Goal: Task Accomplishment & Management: Manage account settings

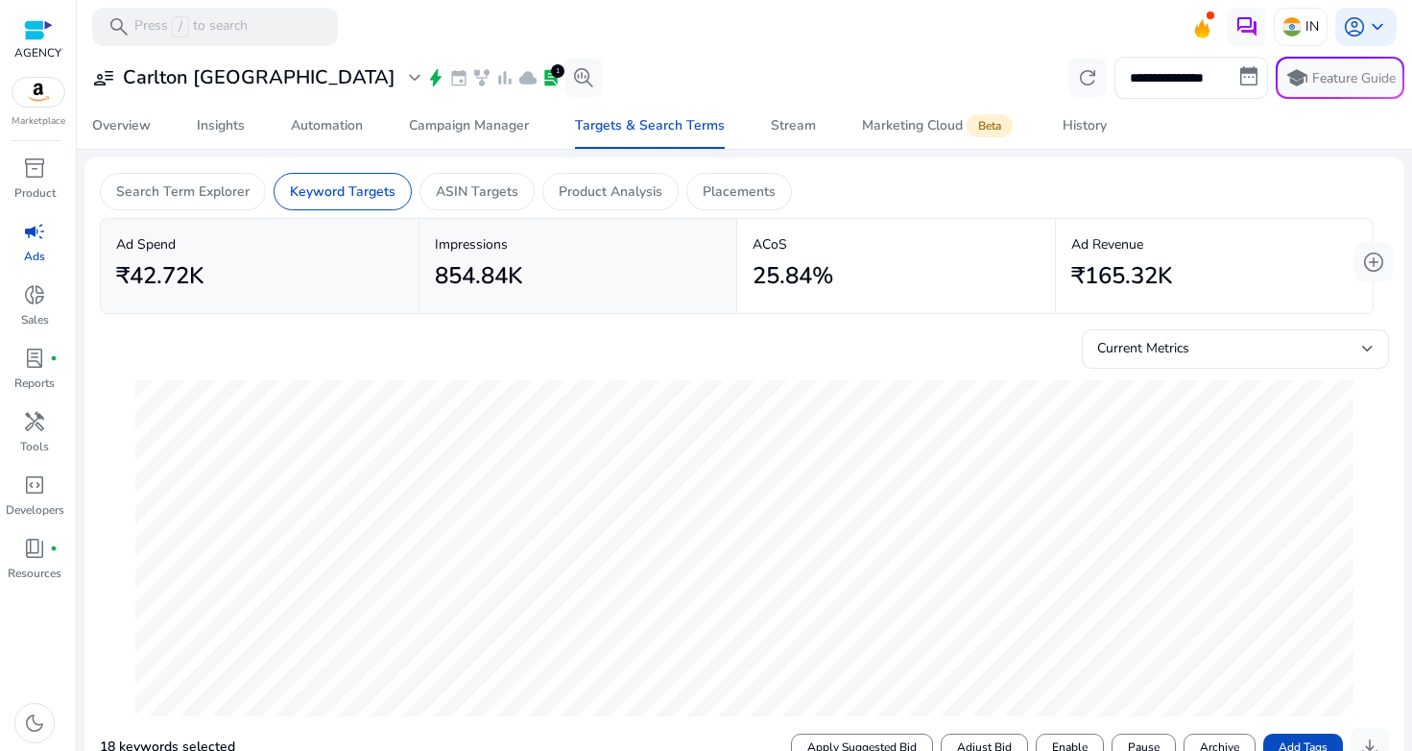
scroll to position [0, 2146]
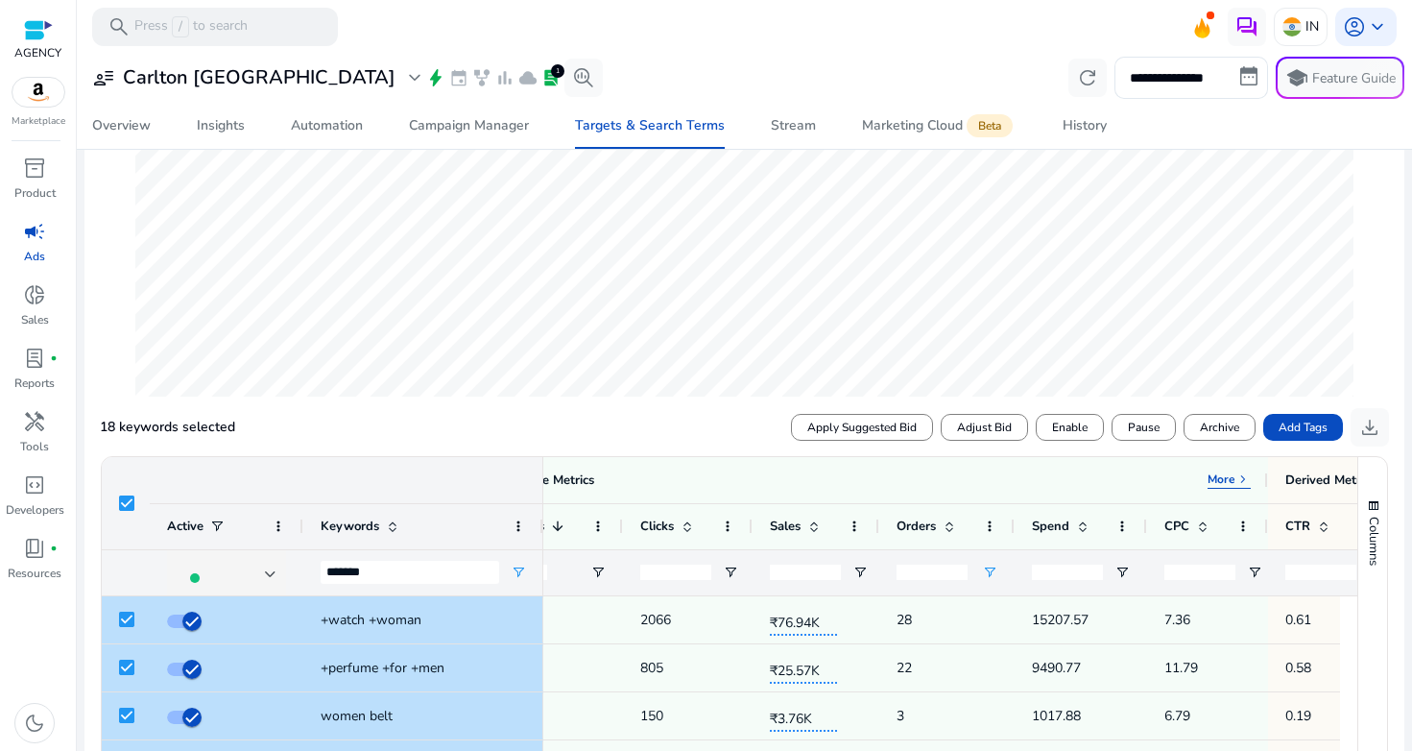
click at [395, 423] on div "18 keywords selected Apply Suggested Bid Adjust Bid Enable Pause Archive Add Ta…" at bounding box center [744, 427] width 1289 height 38
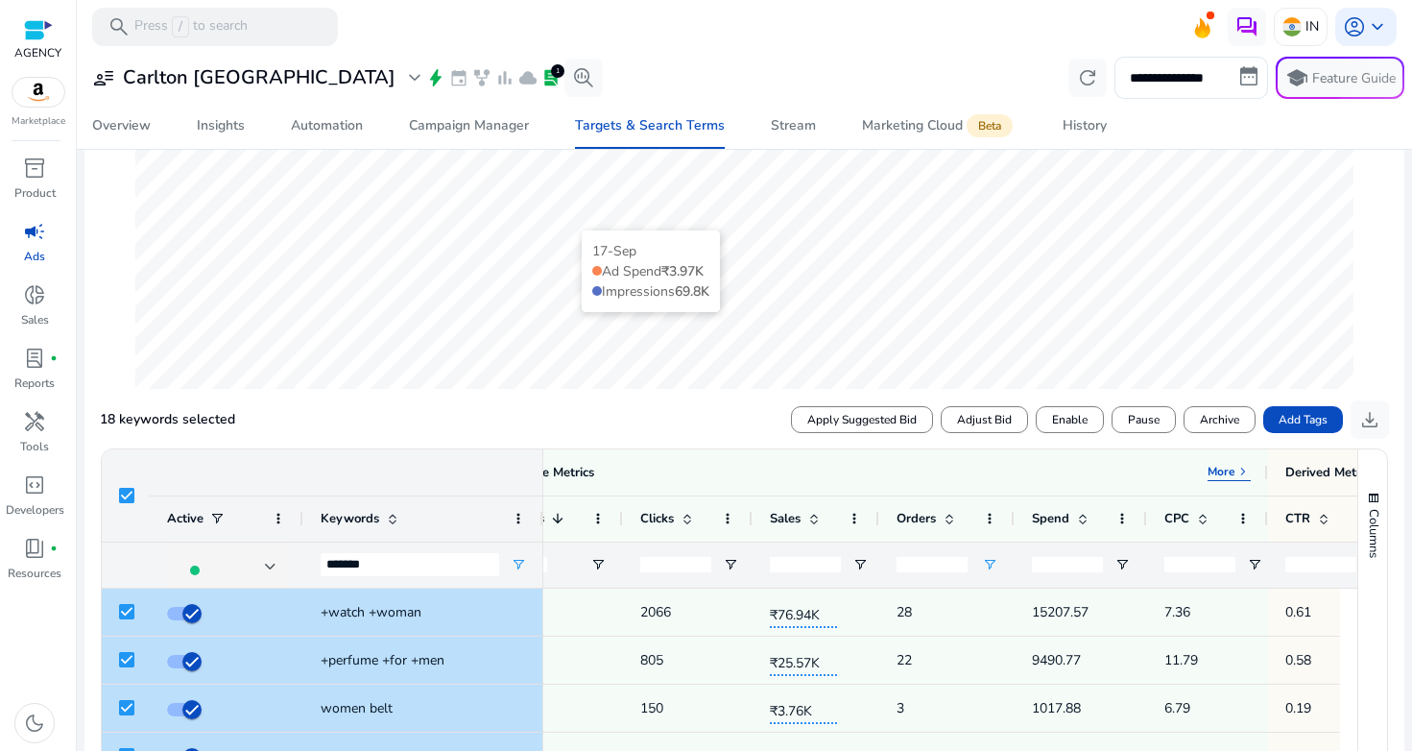
scroll to position [293, 0]
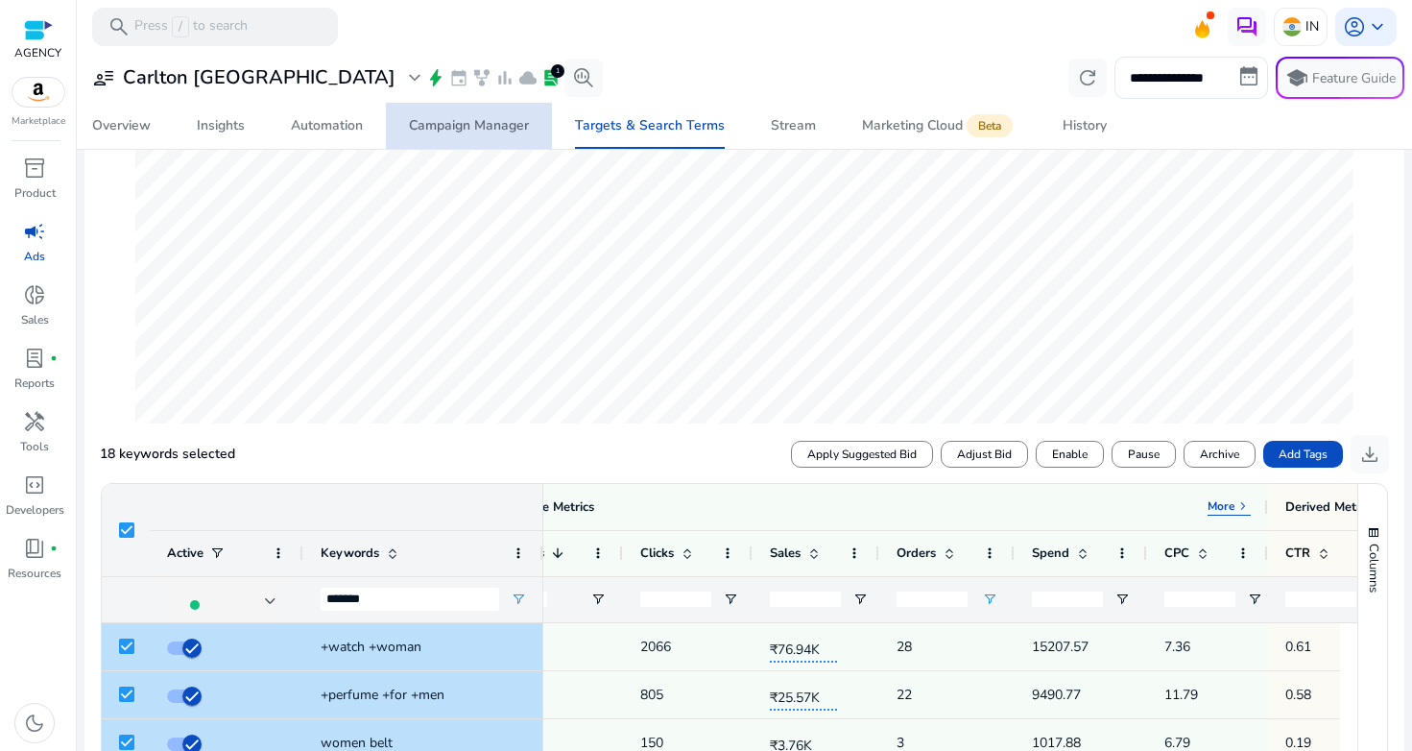
click at [495, 143] on span "Campaign Manager" at bounding box center [469, 126] width 120 height 46
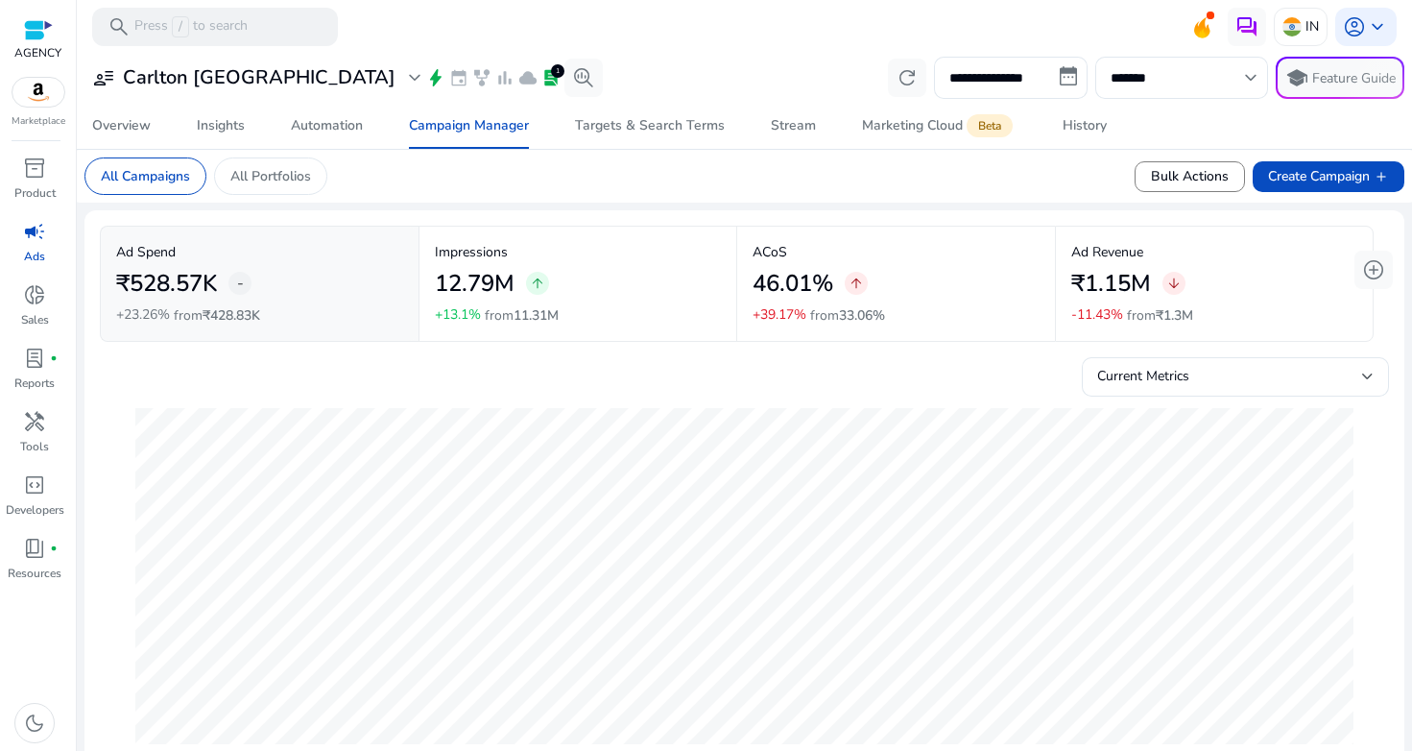
scroll to position [184, 0]
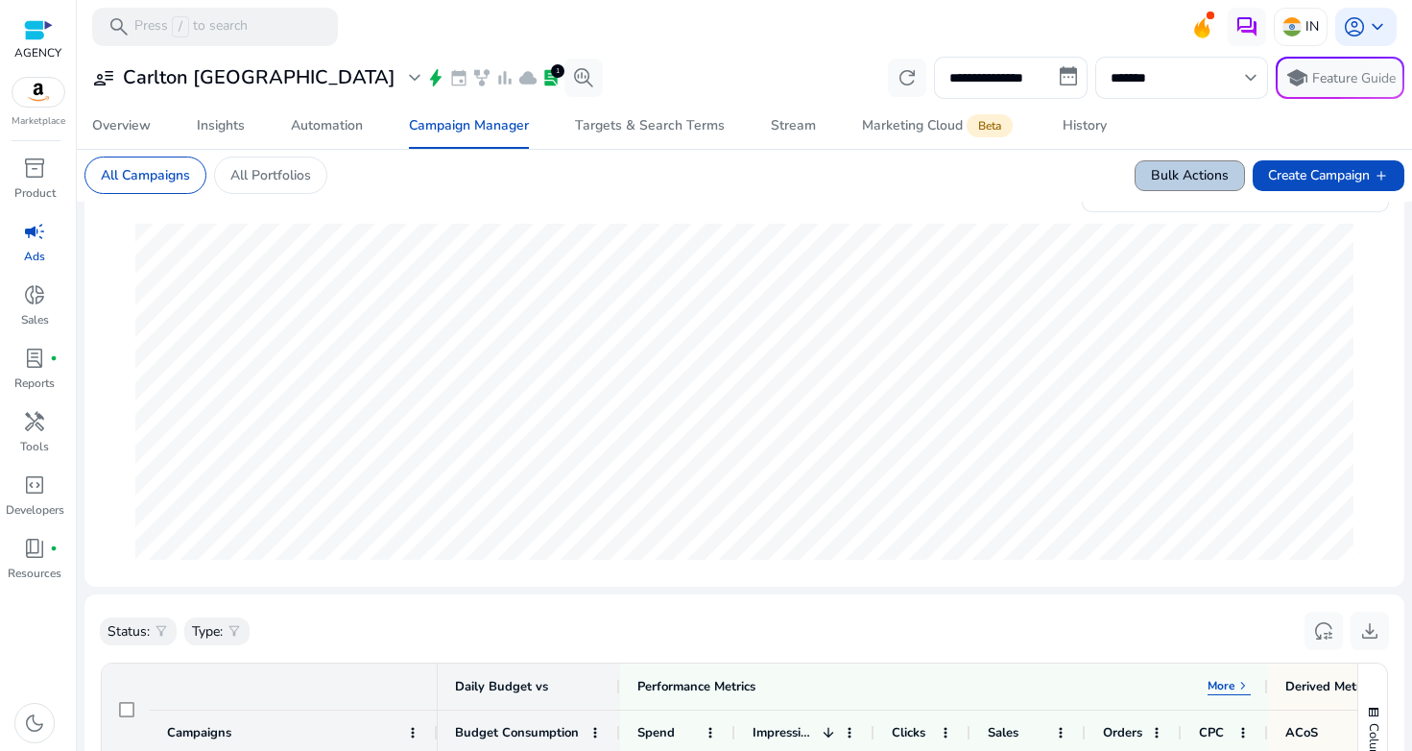
click at [1169, 186] on span at bounding box center [1189, 176] width 108 height 46
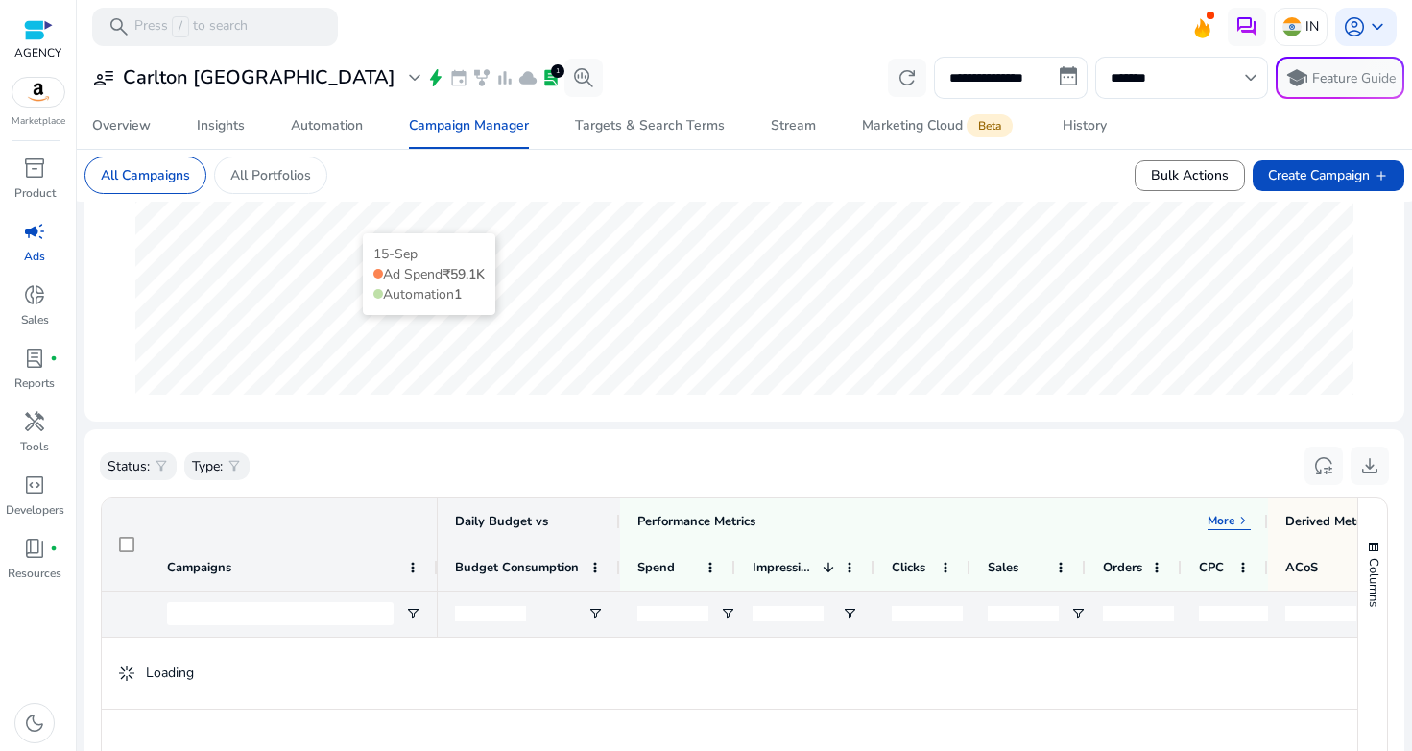
scroll to position [708, 0]
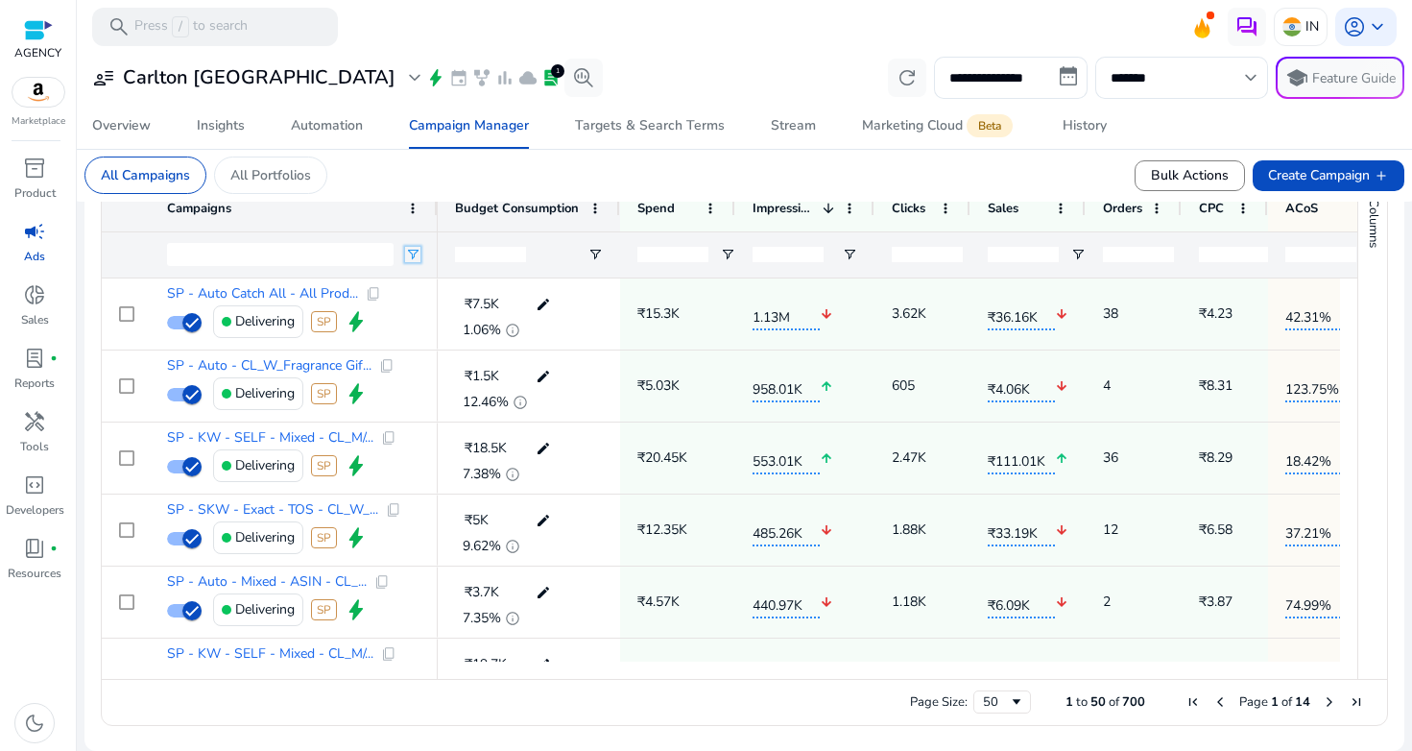
click at [417, 254] on span "Open Filter Menu" at bounding box center [412, 254] width 15 height 15
click at [513, 183] on mat-card "All Campaigns All Portfolios Bulk Actions Create Campaign add" at bounding box center [744, 175] width 1350 height 53
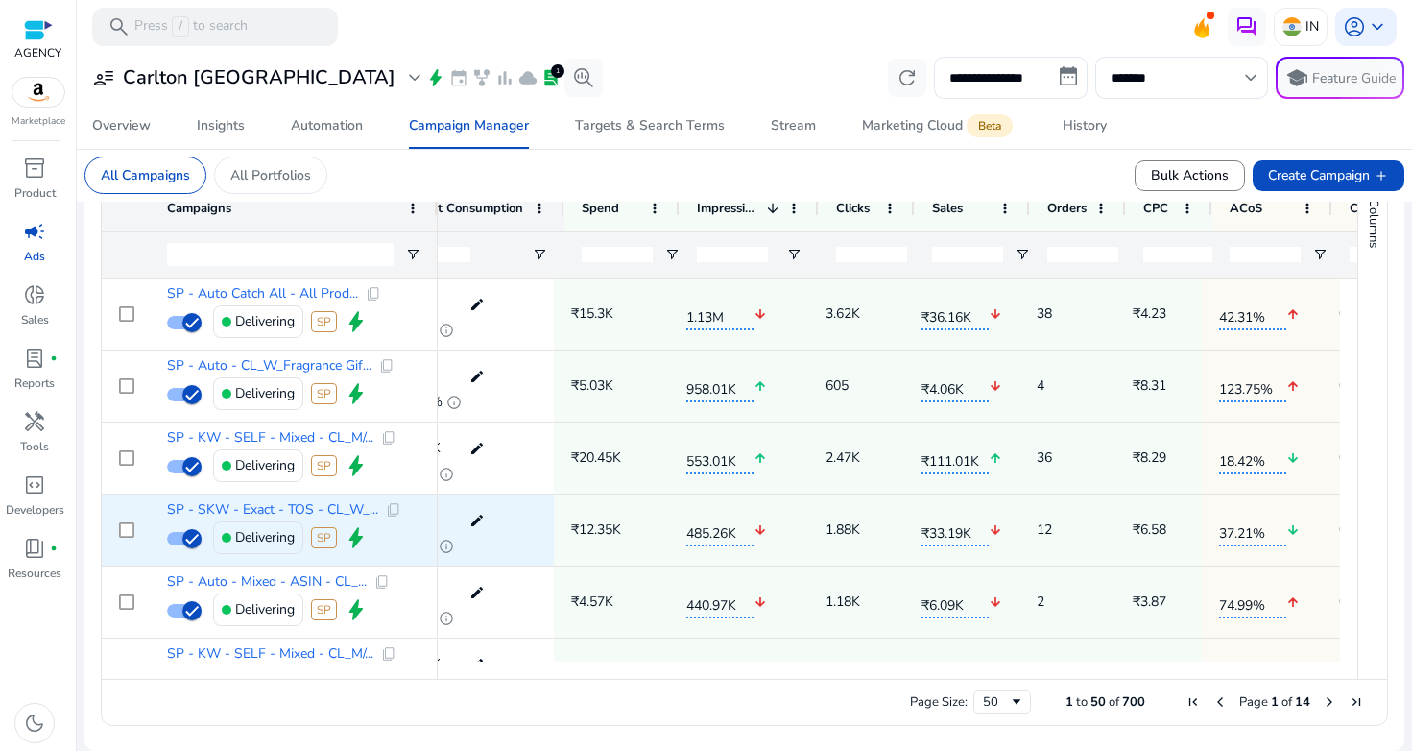
scroll to position [0, 0]
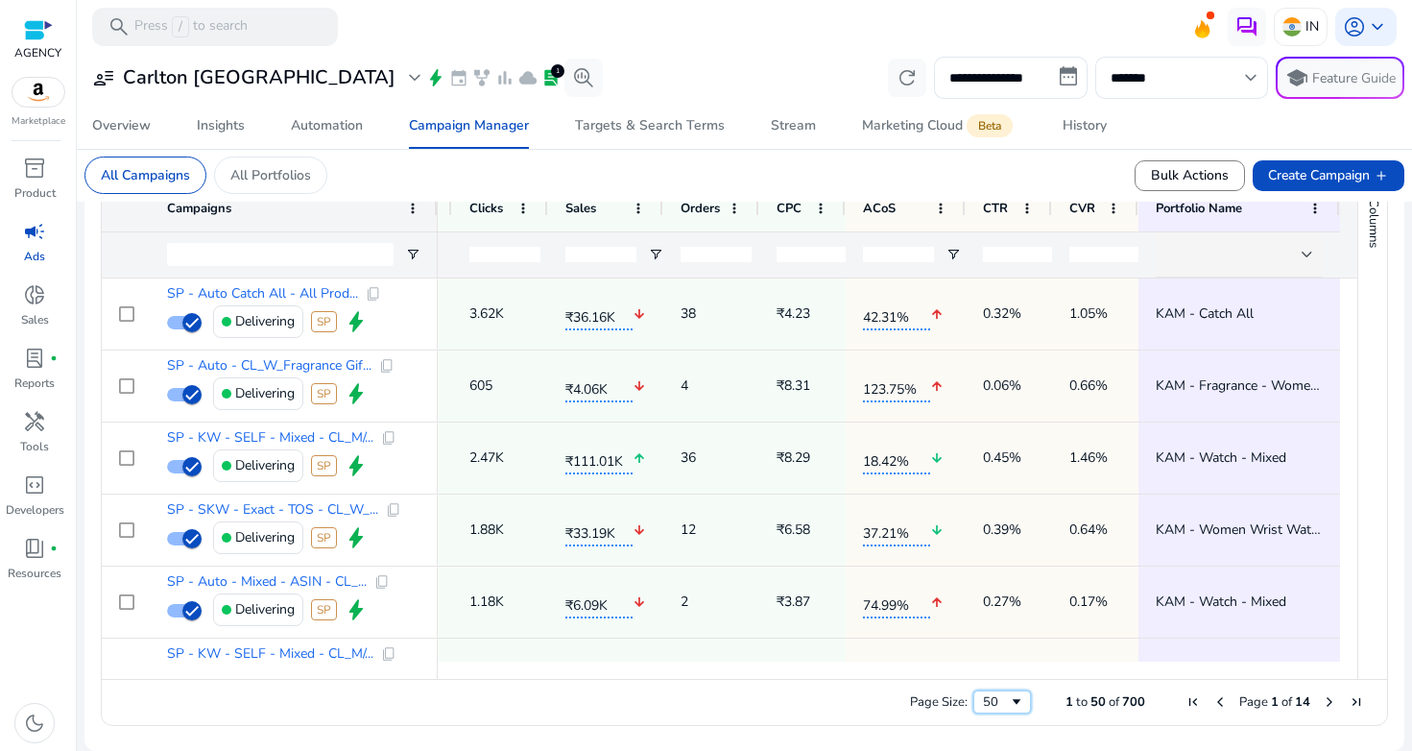
click at [998, 701] on div "50" at bounding box center [996, 701] width 26 height 17
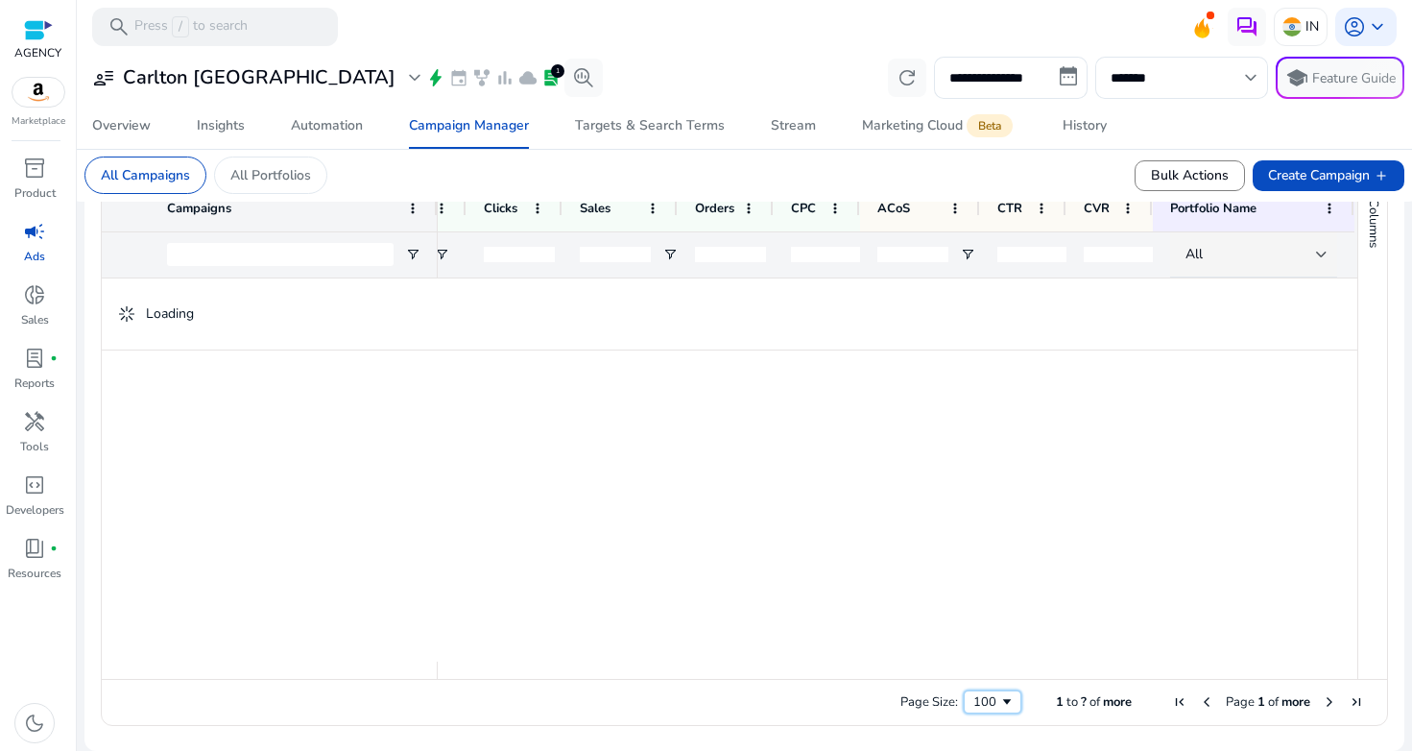
scroll to position [360, 0]
